Goal: Transaction & Acquisition: Purchase product/service

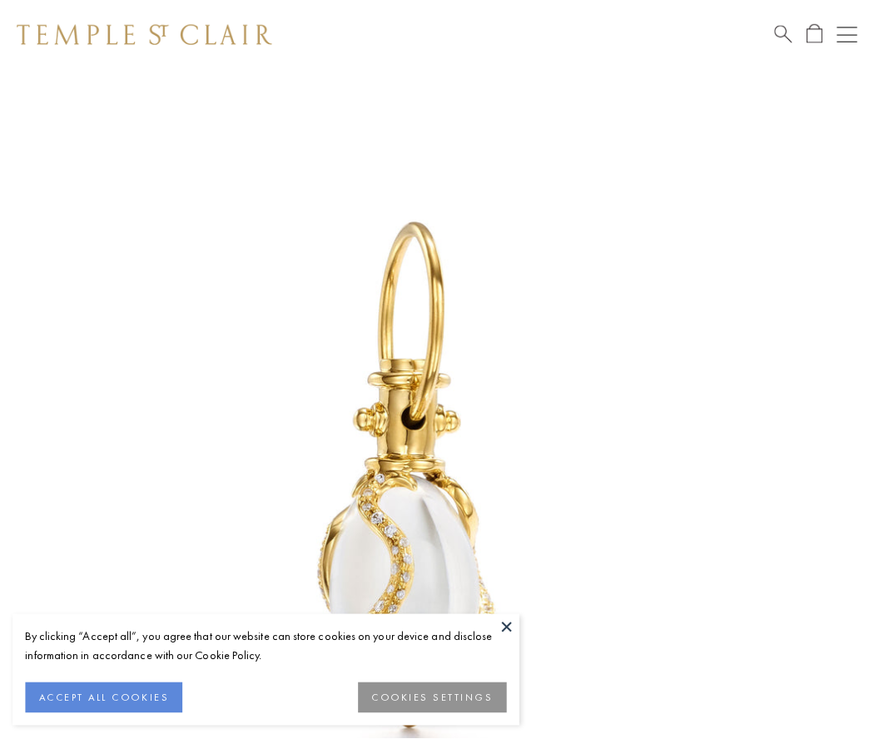
scroll to position [27, 0]
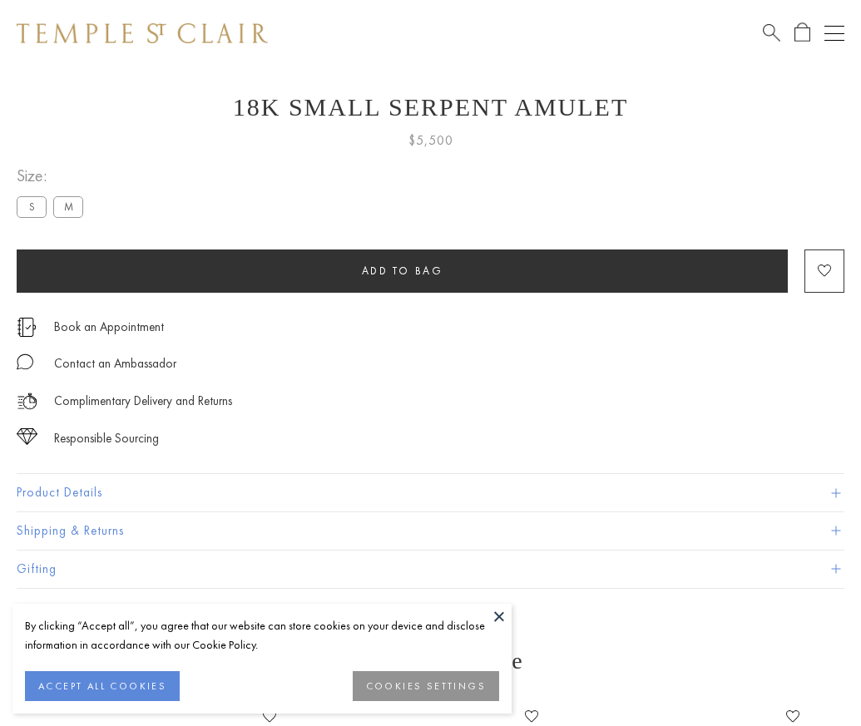
click at [402, 270] on span "Add to bag" at bounding box center [403, 271] width 82 height 14
